Goal: Transaction & Acquisition: Purchase product/service

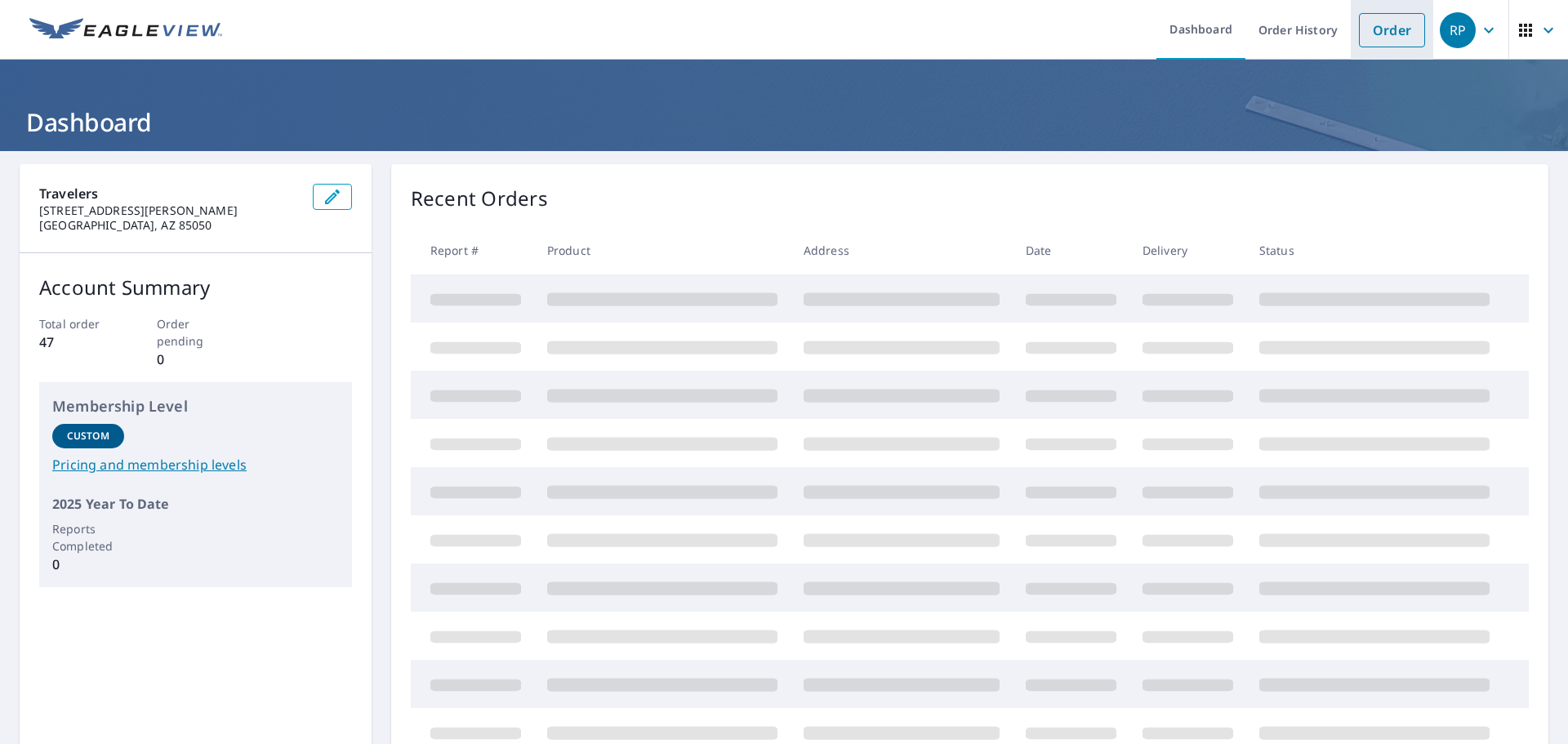
click at [1388, 41] on link "Order" at bounding box center [1392, 31] width 66 height 35
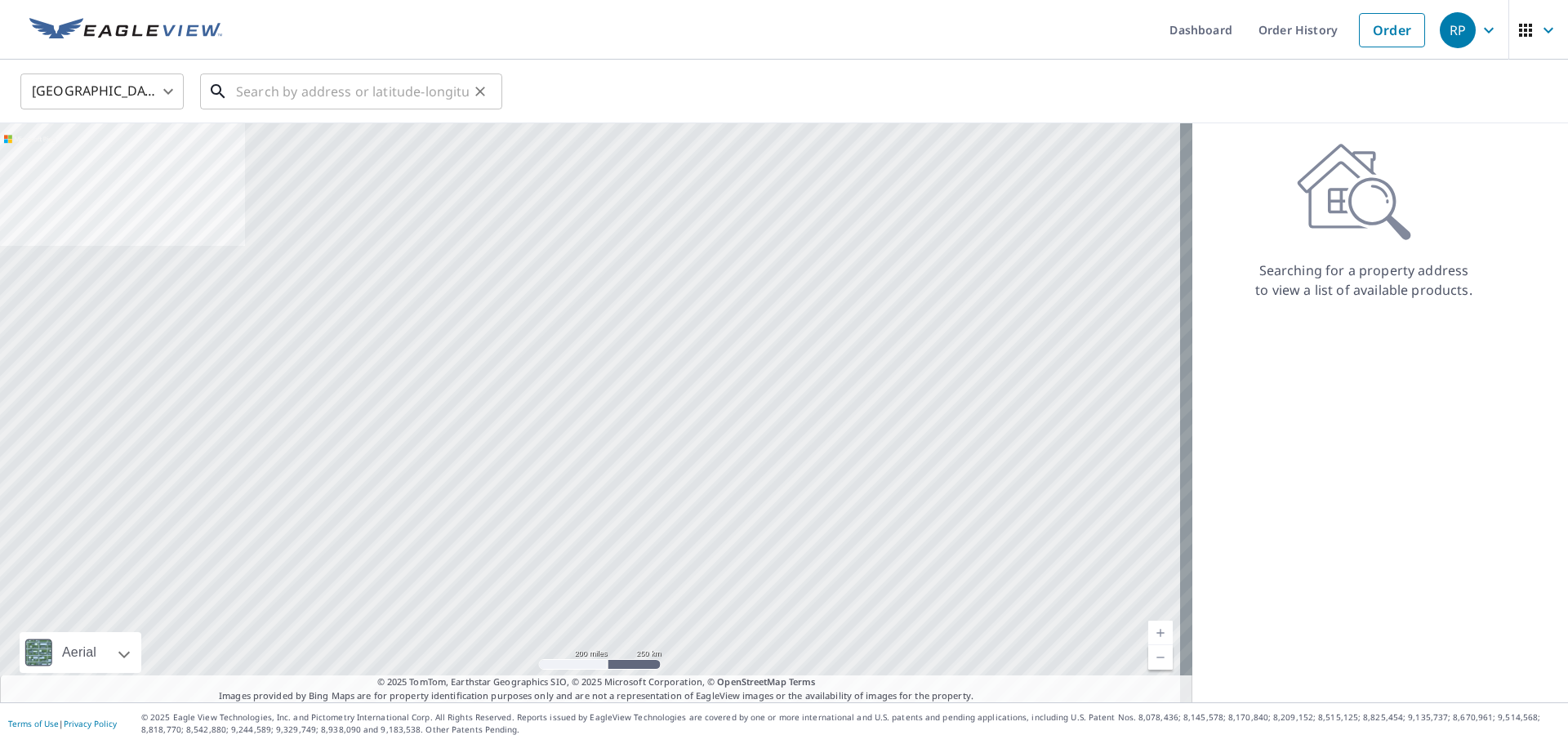
click at [396, 92] on input "text" at bounding box center [352, 92] width 233 height 46
paste input "[STREET_ADDRESS]"
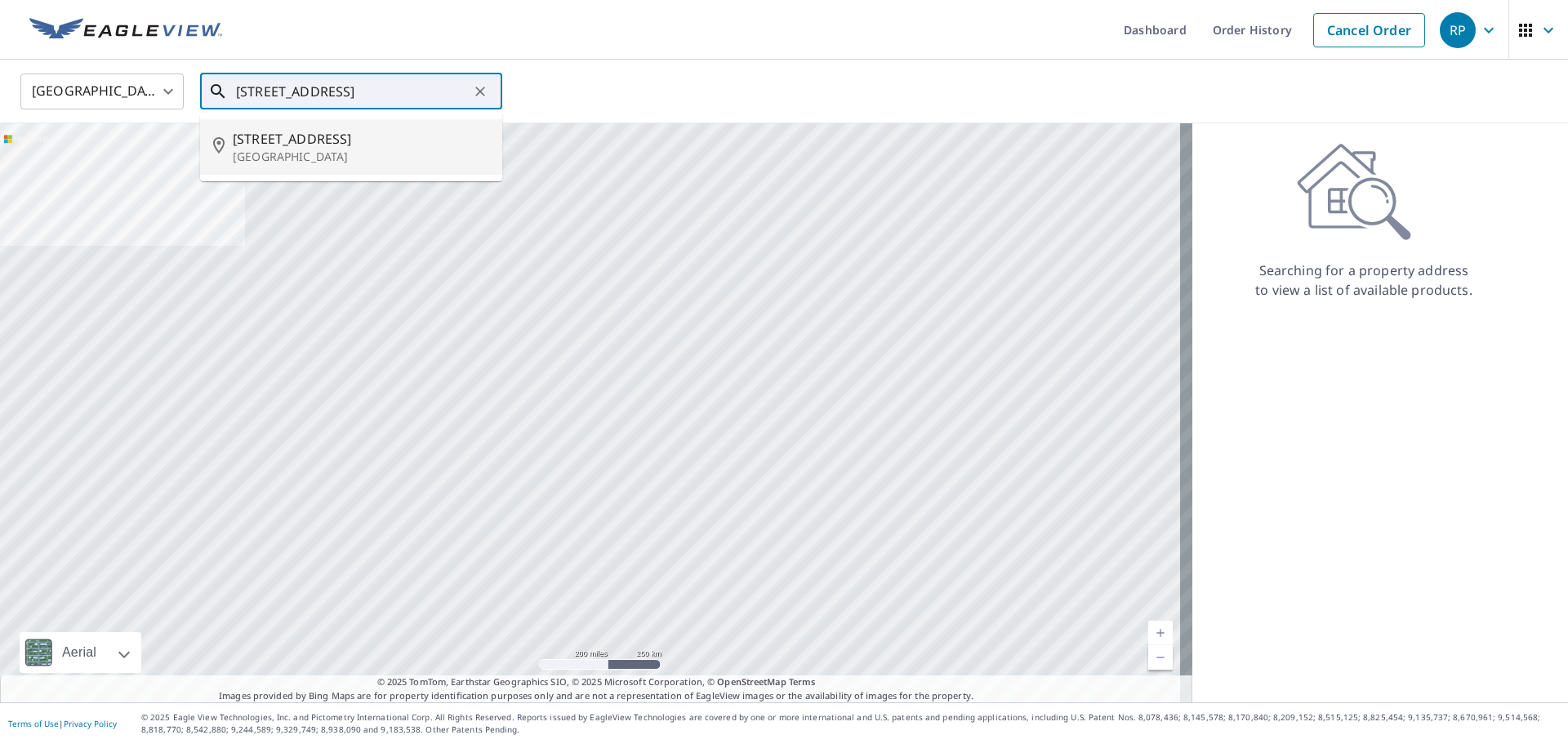
click at [376, 149] on p "[GEOGRAPHIC_DATA]" at bounding box center [361, 156] width 256 height 16
type input "[STREET_ADDRESS]"
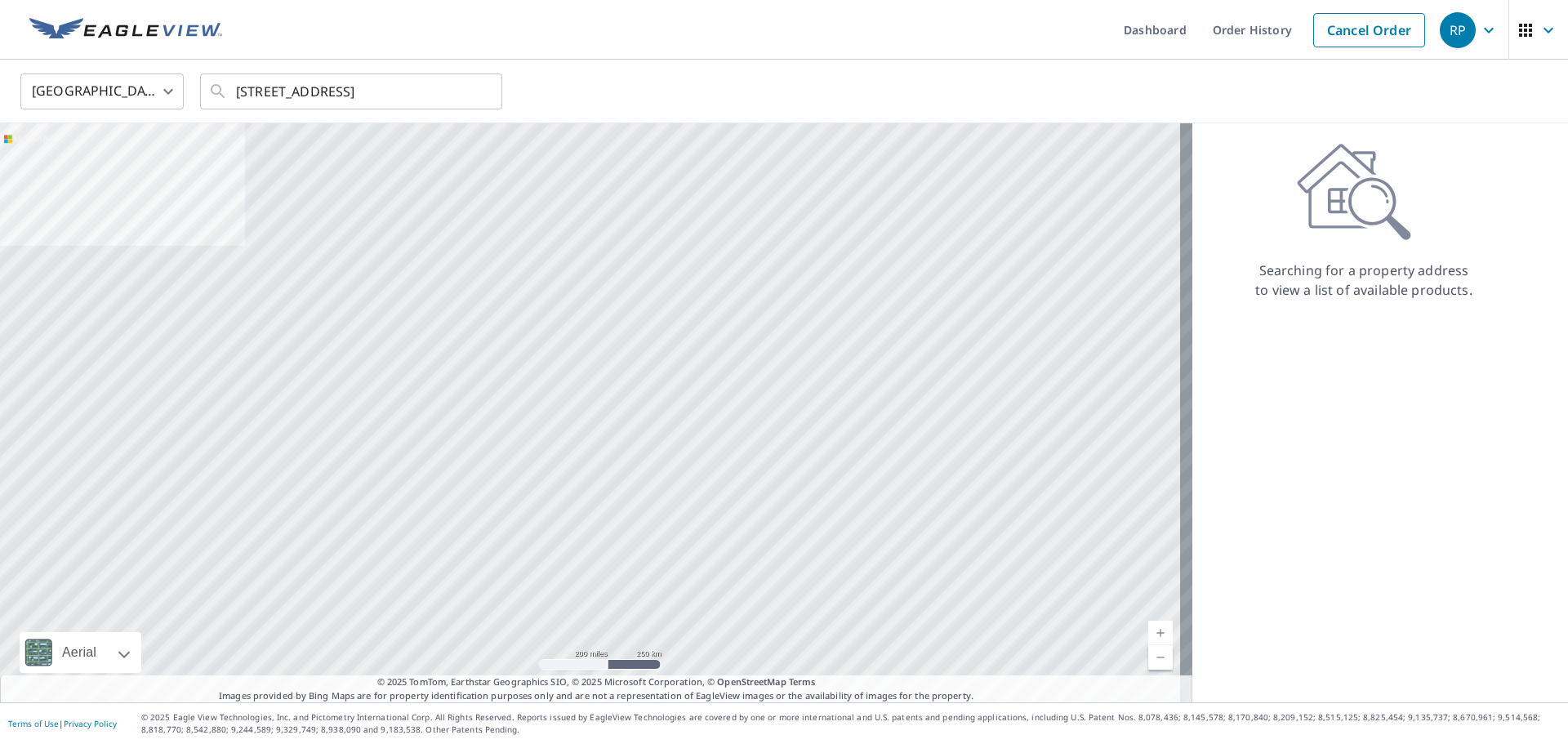
scroll to position [0, 0]
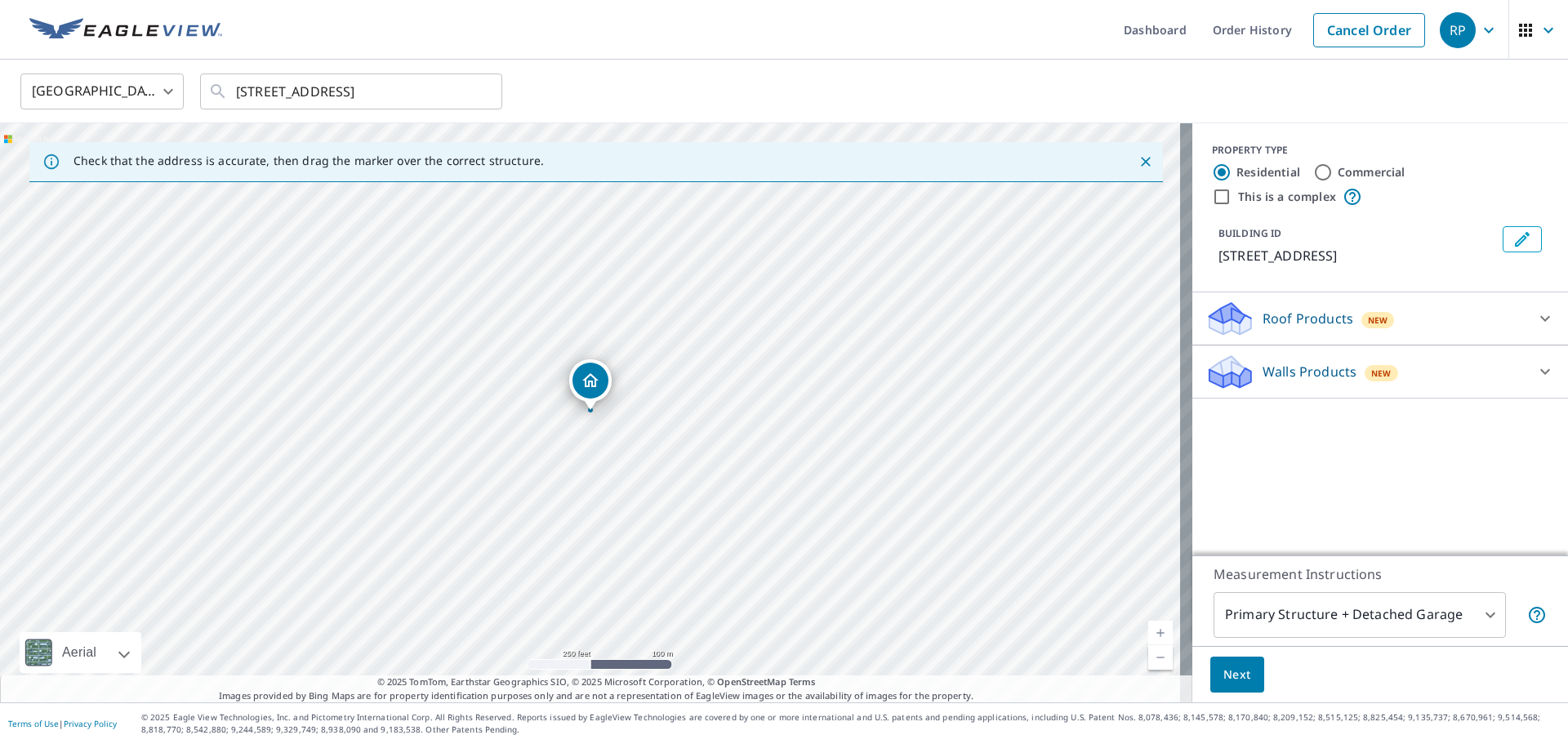
click at [1267, 311] on p "Roof Products" at bounding box center [1307, 318] width 91 height 19
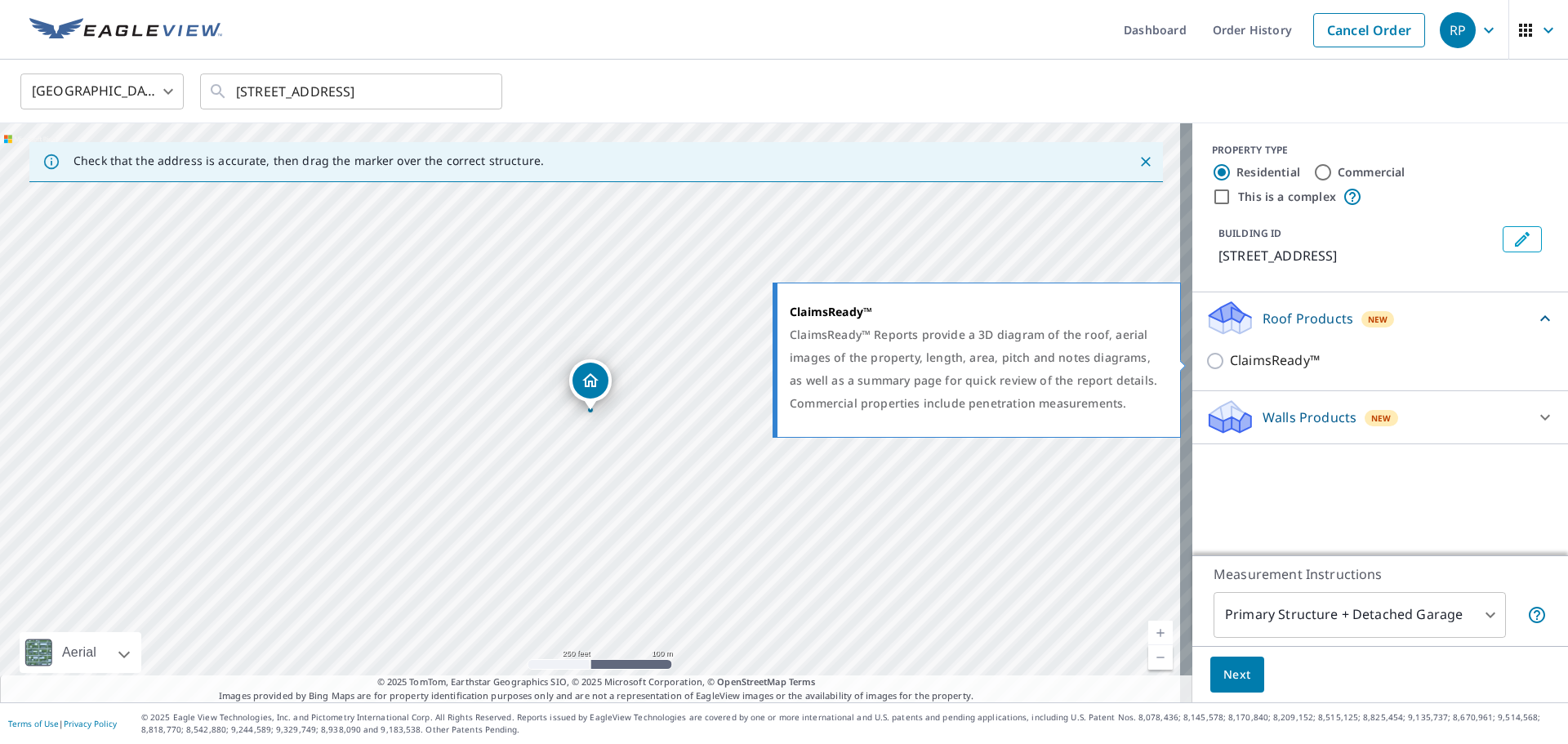
click at [1251, 365] on p "ClaimsReady™" at bounding box center [1275, 360] width 90 height 20
click at [1229, 365] on input "ClaimsReady™" at bounding box center [1218, 360] width 25 height 19
checkbox input "true"
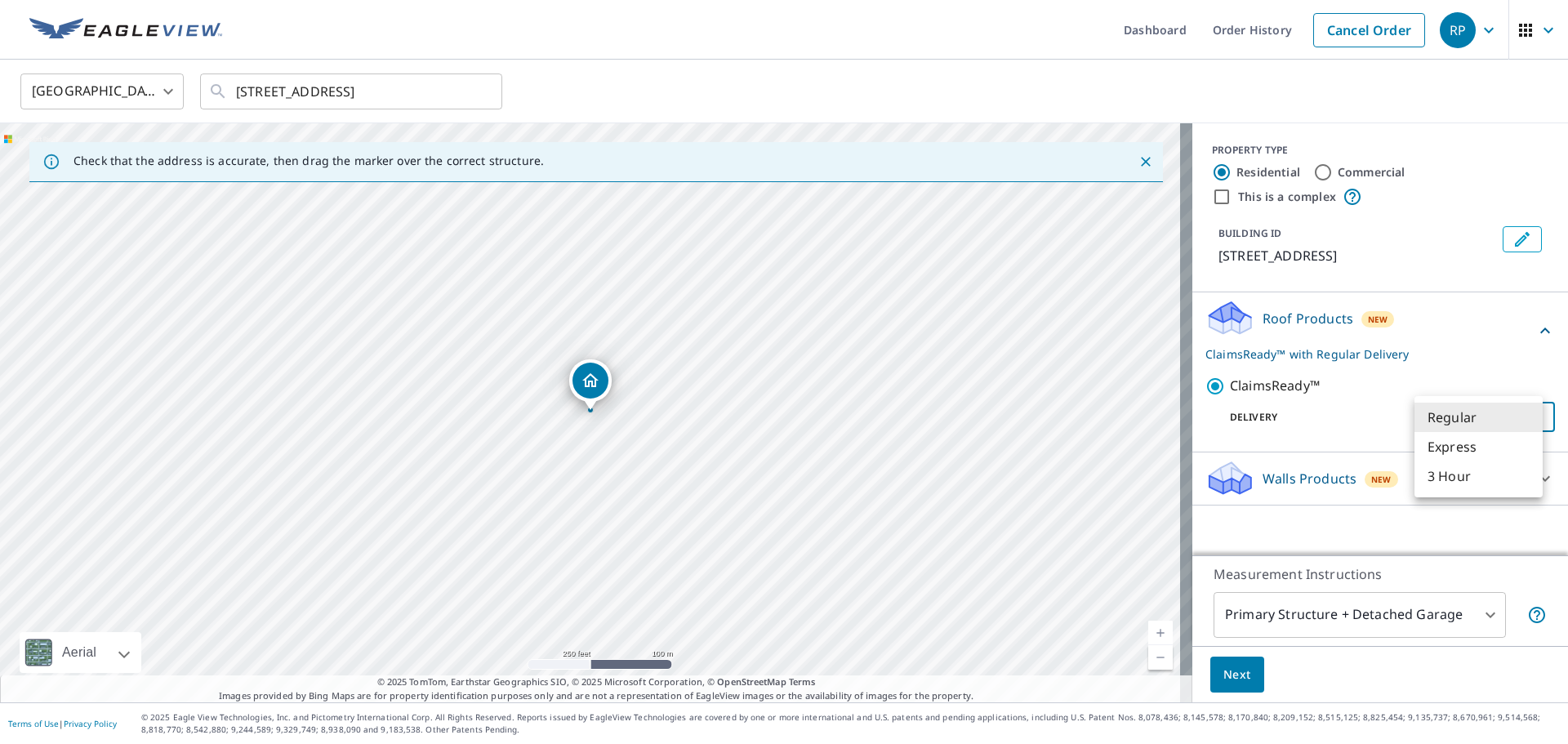
click at [1508, 407] on body "RP RP Dashboard Order History Cancel Order RP [GEOGRAPHIC_DATA] [GEOGRAPHIC_DAT…" at bounding box center [784, 372] width 1568 height 744
click at [1470, 453] on li "Express" at bounding box center [1479, 446] width 129 height 30
type input "4"
click at [1230, 683] on span "Next" at bounding box center [1236, 674] width 28 height 20
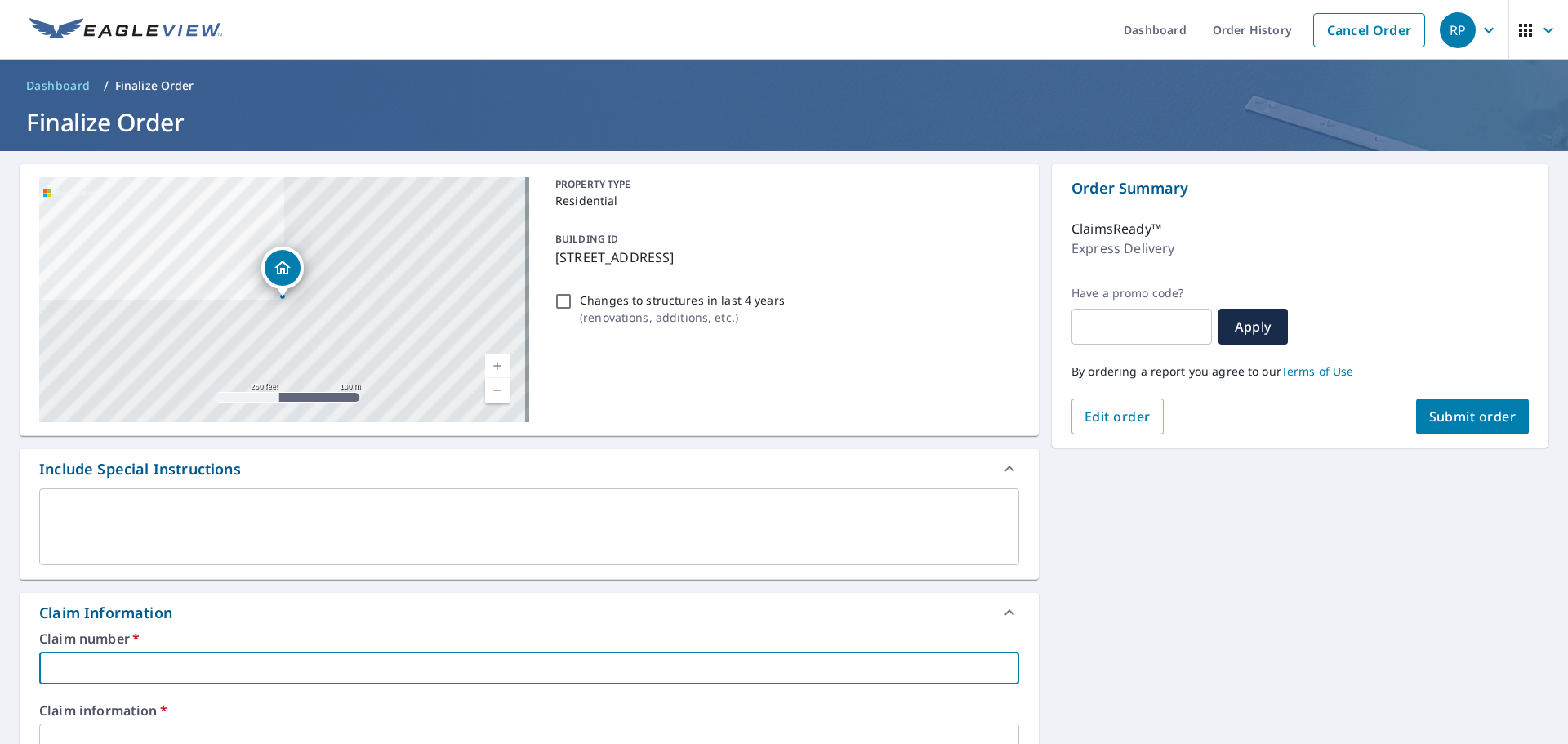
click at [412, 667] on input "text" at bounding box center [529, 667] width 980 height 33
paste input "JDG4361"
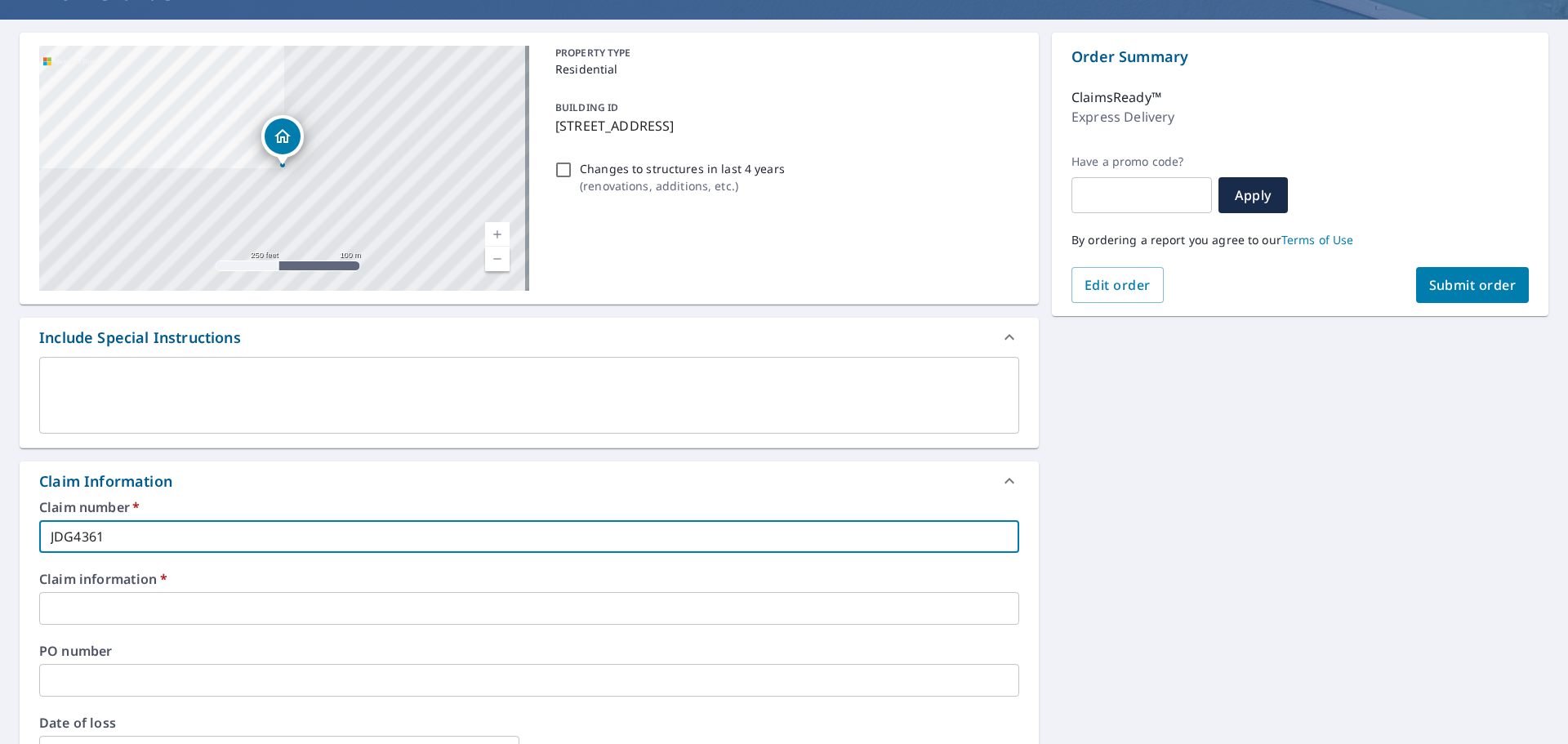
scroll to position [163, 0]
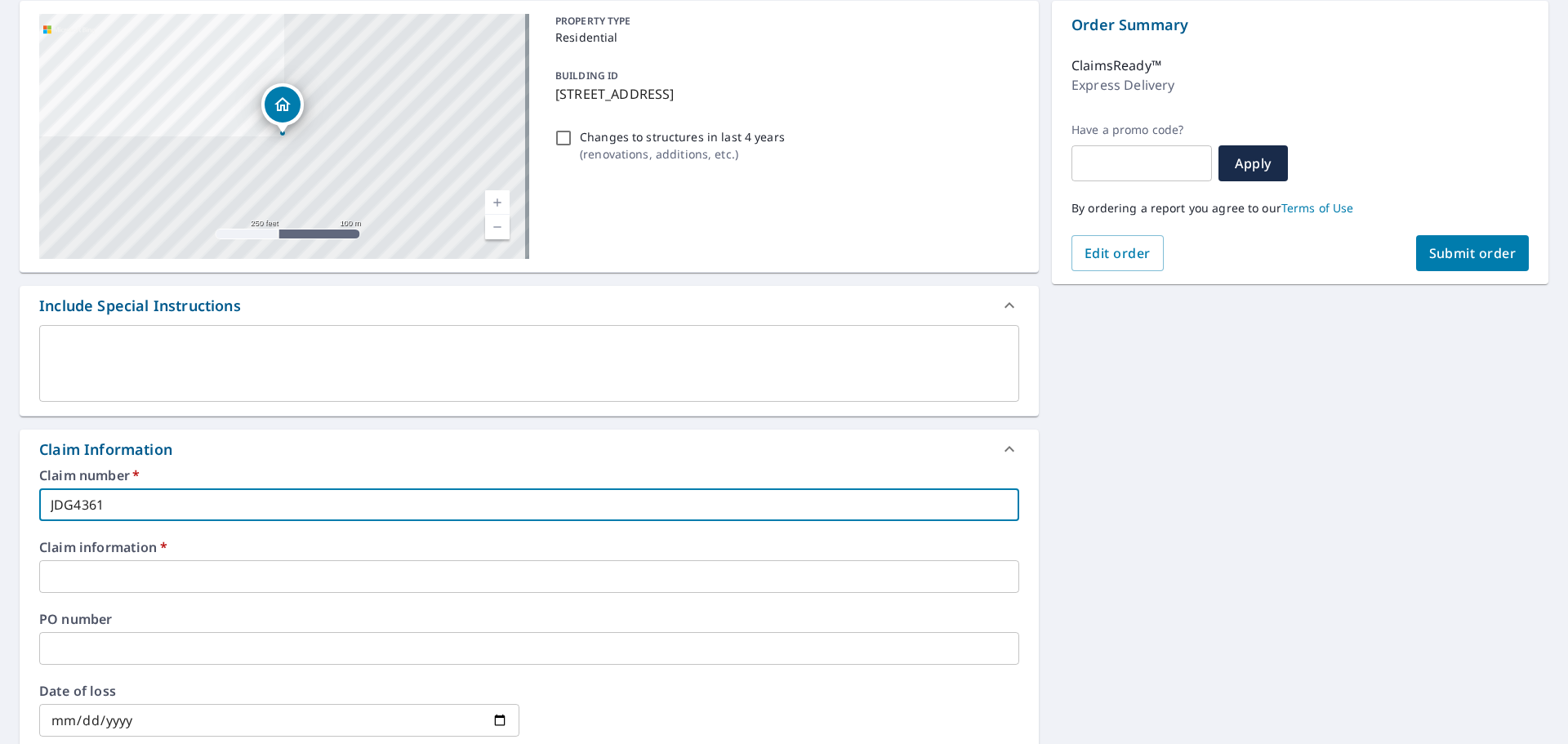
type input "JDG4361"
click at [467, 574] on input "text" at bounding box center [529, 576] width 980 height 33
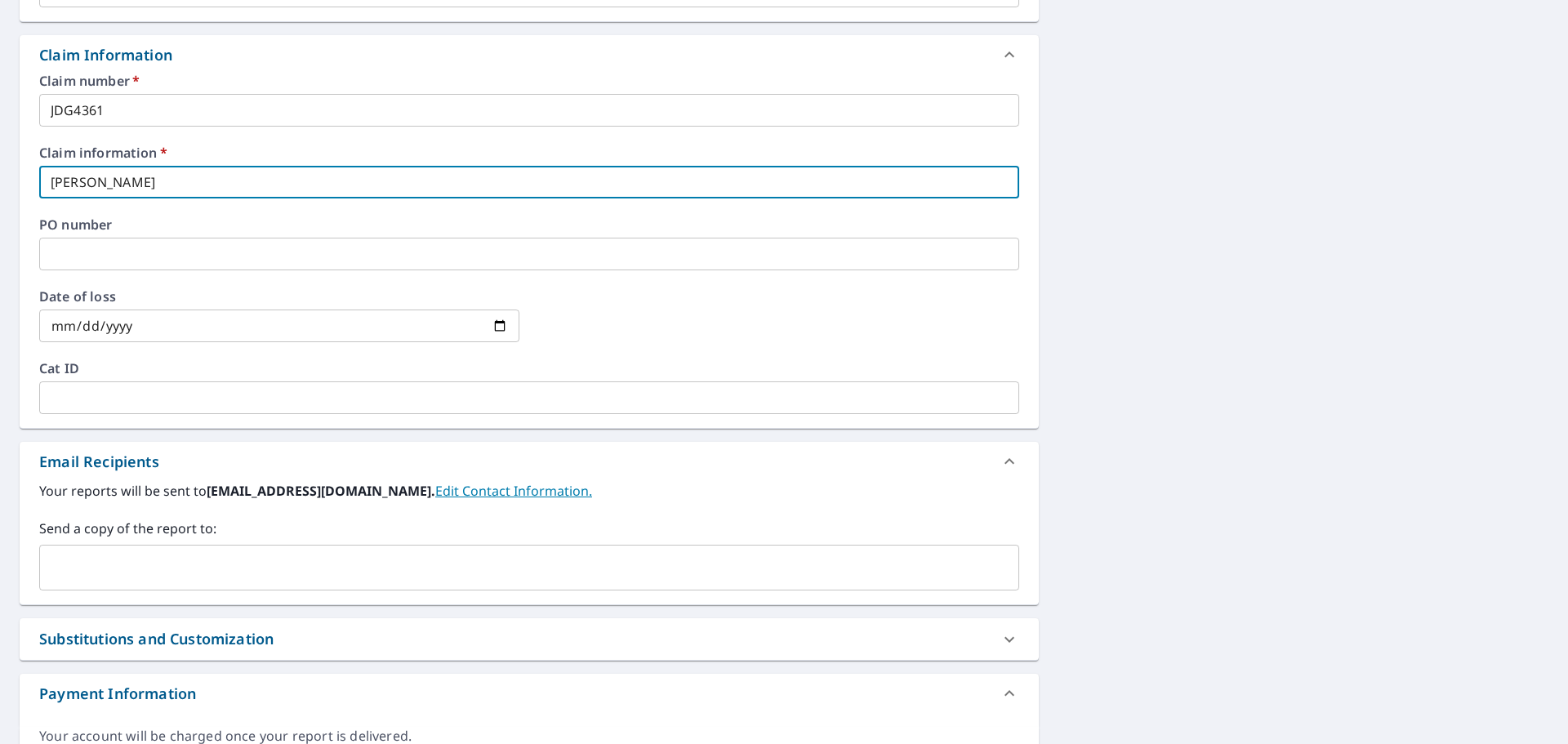
scroll to position [571, 0]
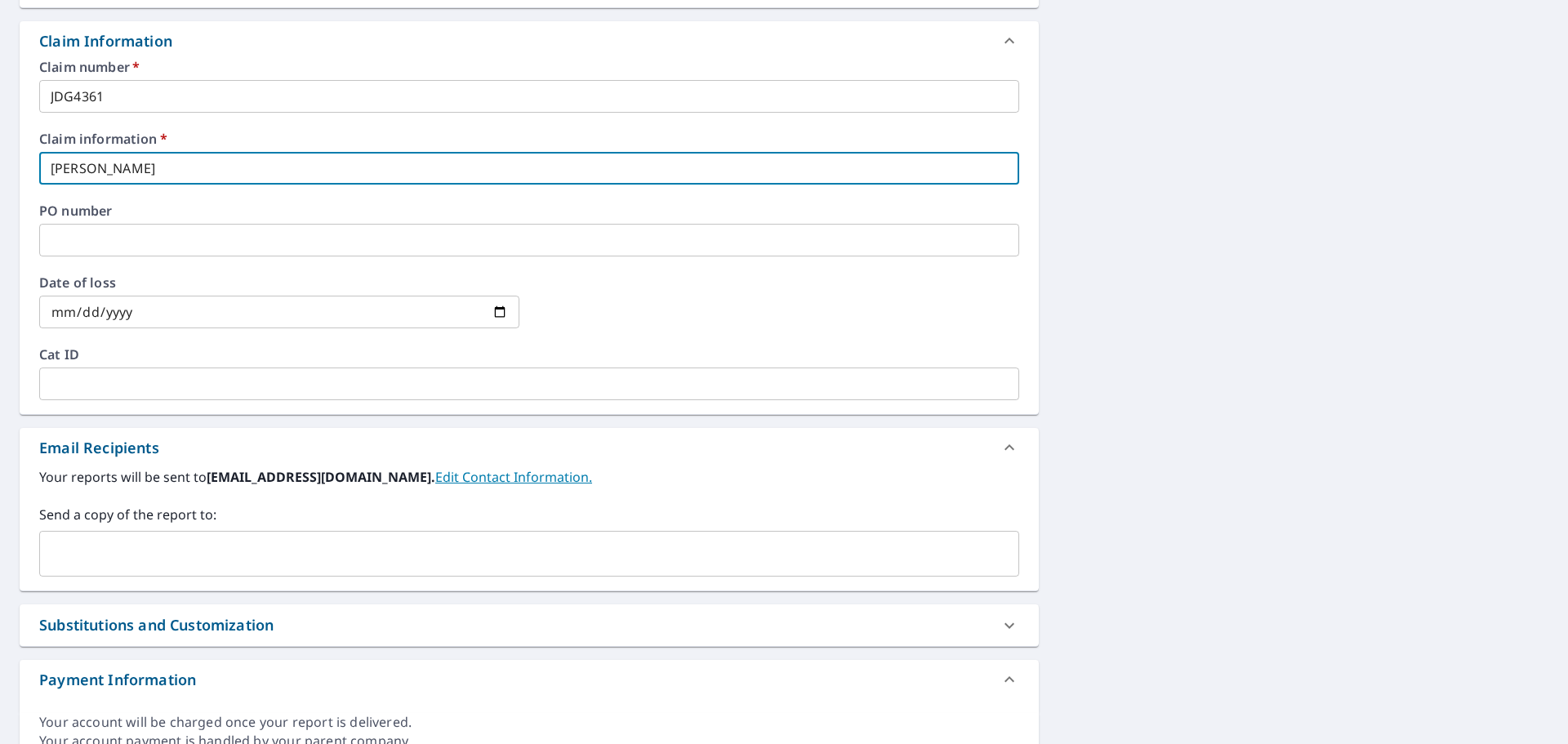
type input "[PERSON_NAME]"
click at [458, 553] on input "text" at bounding box center [517, 553] width 941 height 31
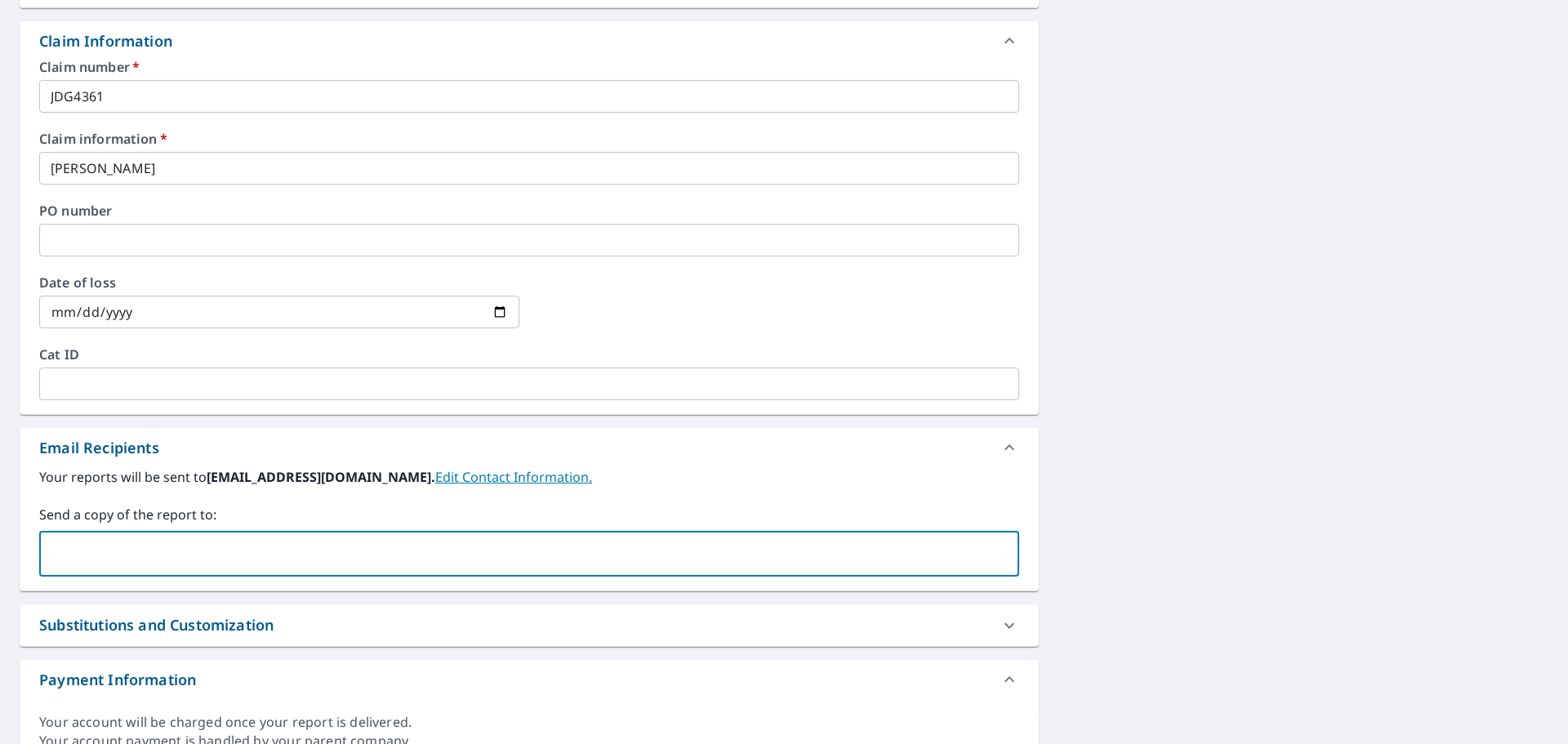
type input "[EMAIL_ADDRESS][DOMAIN_NAME]"
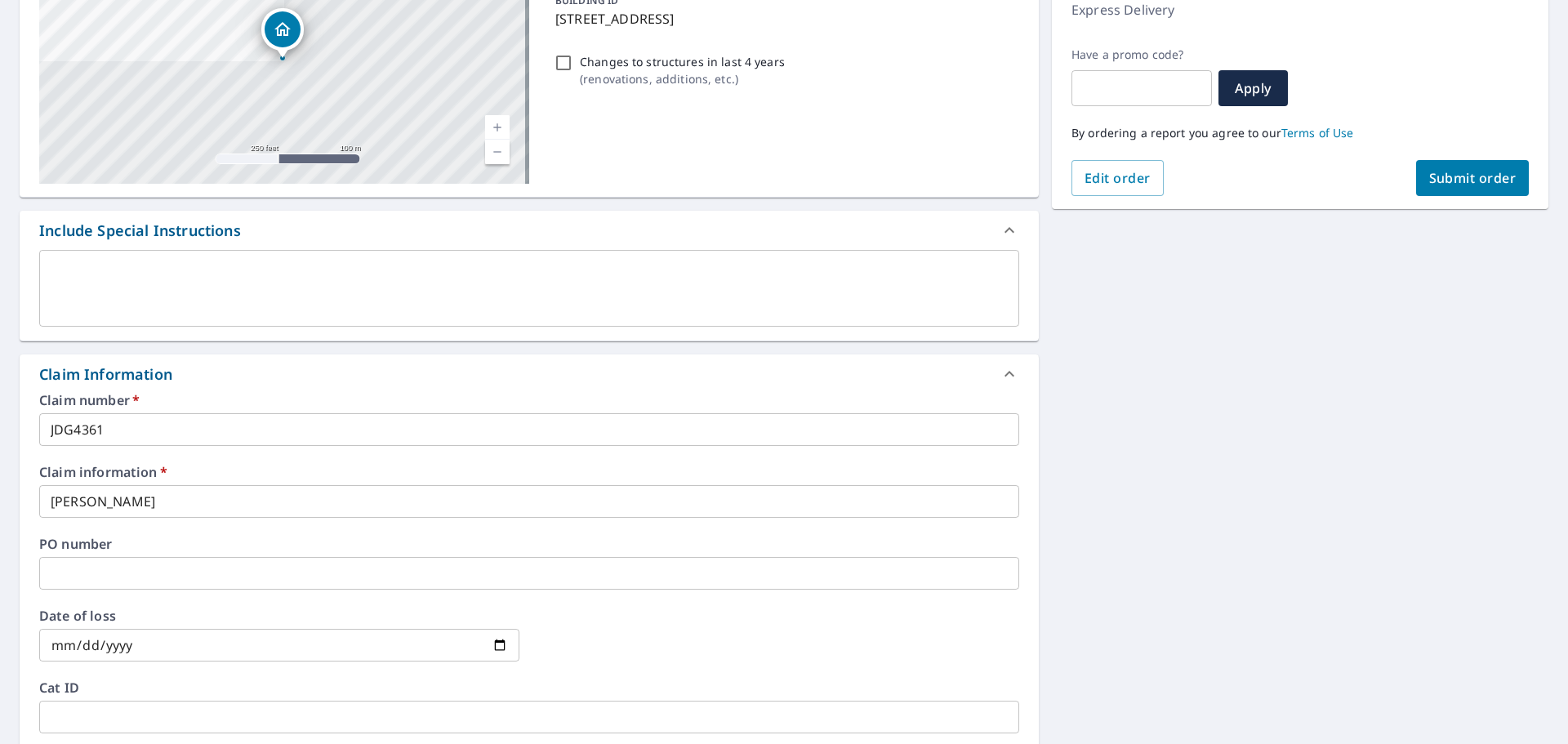
scroll to position [0, 0]
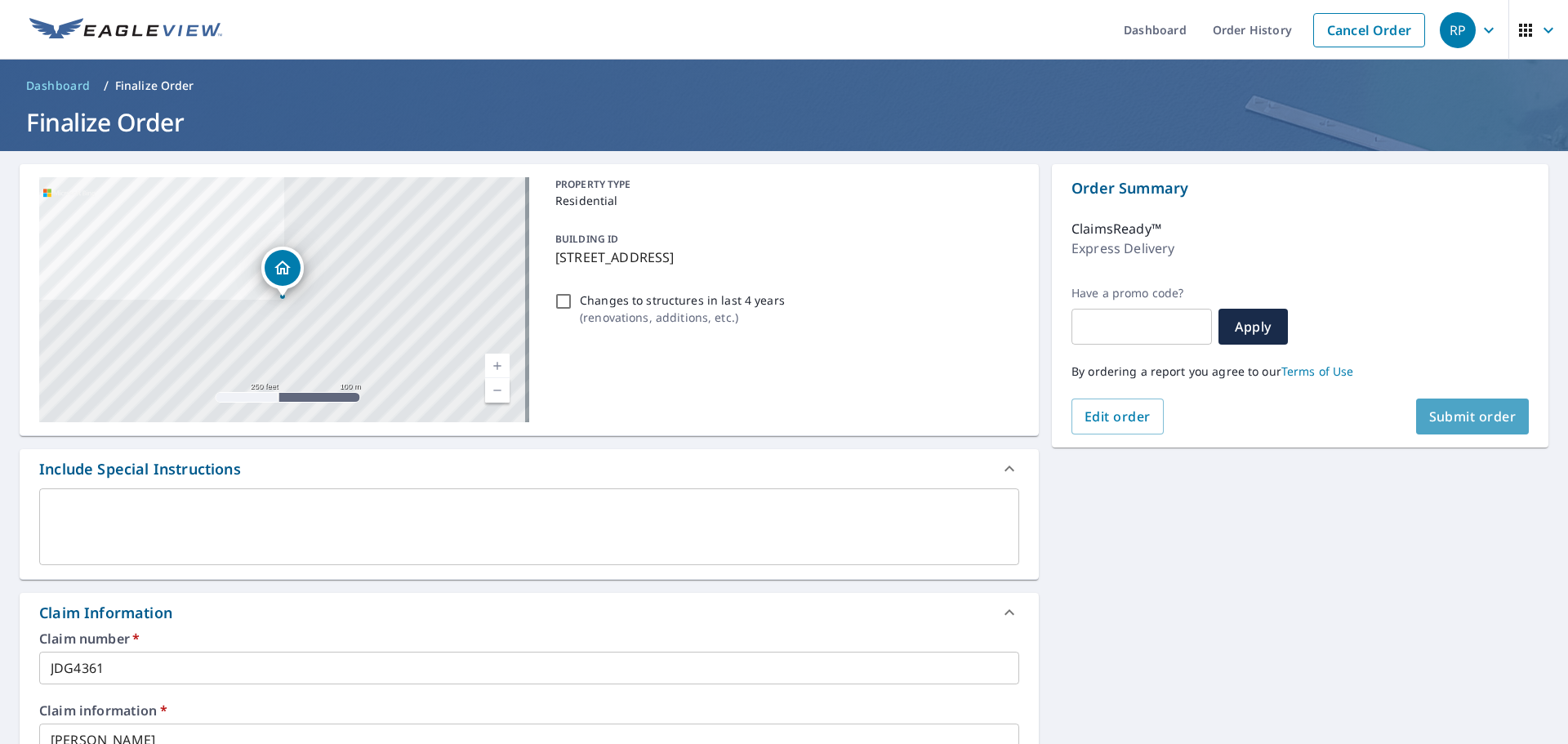
click at [1454, 413] on span "Submit order" at bounding box center [1472, 416] width 87 height 18
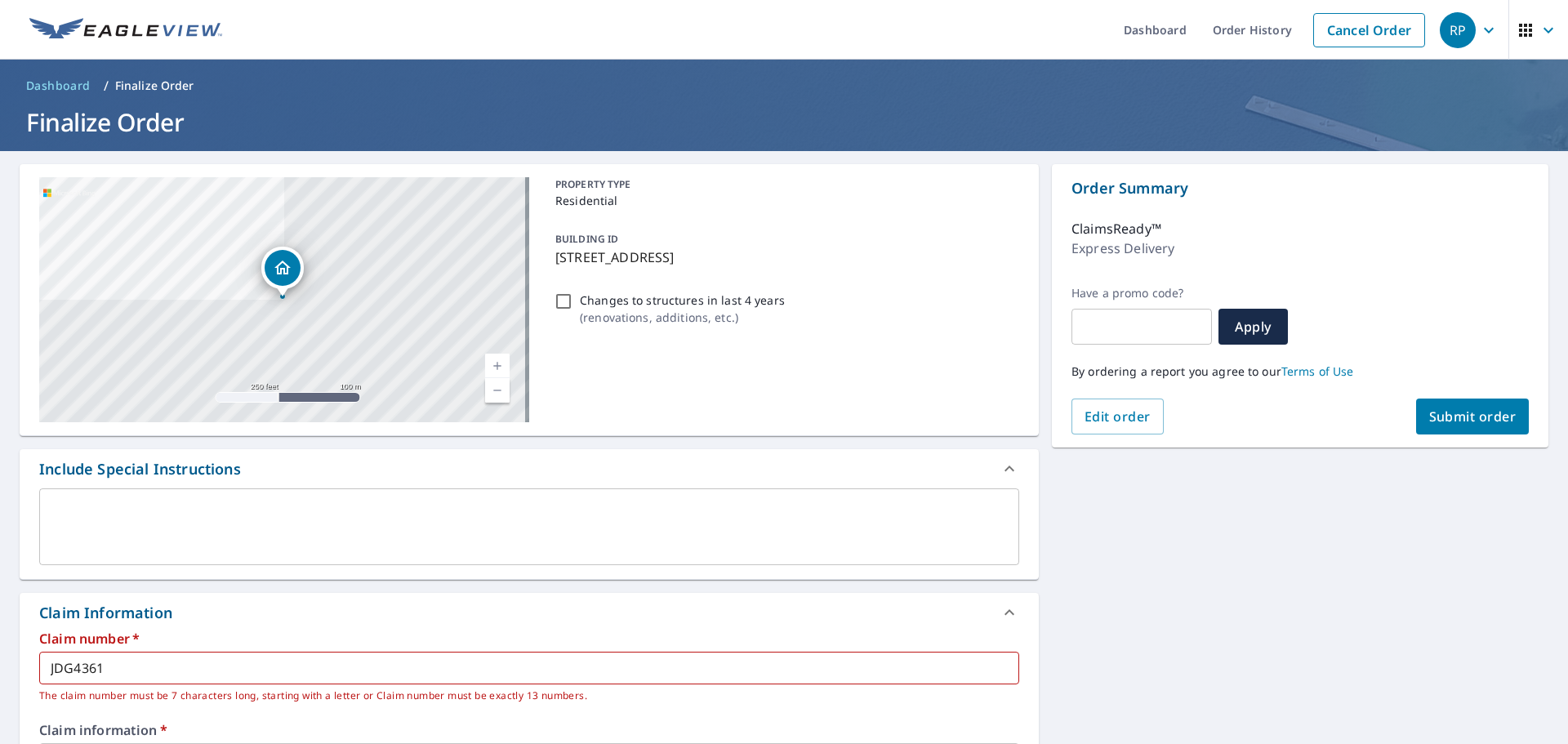
click at [340, 667] on input "JDG4361" at bounding box center [529, 667] width 980 height 33
type input "JDG4361"
click at [1493, 403] on button "Submit order" at bounding box center [1472, 415] width 113 height 35
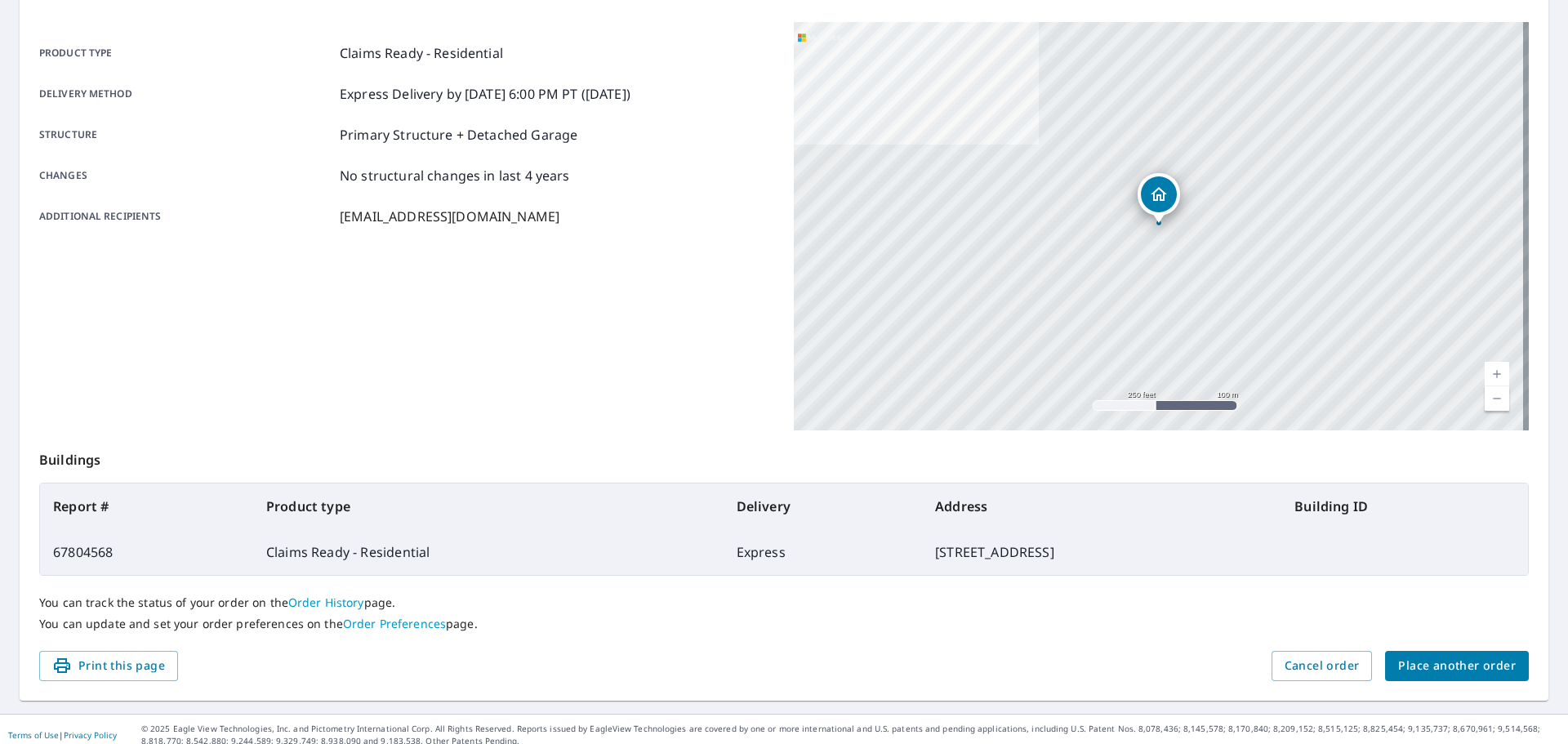
scroll to position [217, 0]
